Goal: Navigation & Orientation: Find specific page/section

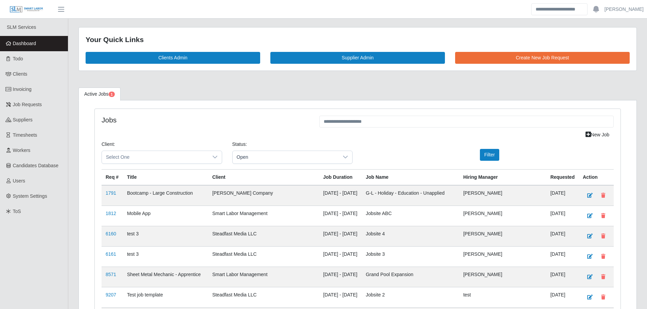
drag, startPoint x: 0, startPoint y: 0, endPoint x: 22, endPoint y: 44, distance: 49.2
click at [22, 44] on span "Dashboard" at bounding box center [24, 43] width 23 height 5
click at [45, 46] on link "Dashboard" at bounding box center [34, 43] width 68 height 15
click at [47, 44] on link "Dashboard" at bounding box center [34, 43] width 68 height 15
click at [49, 43] on link "Dashboard" at bounding box center [34, 43] width 68 height 15
